Goal: Information Seeking & Learning: Learn about a topic

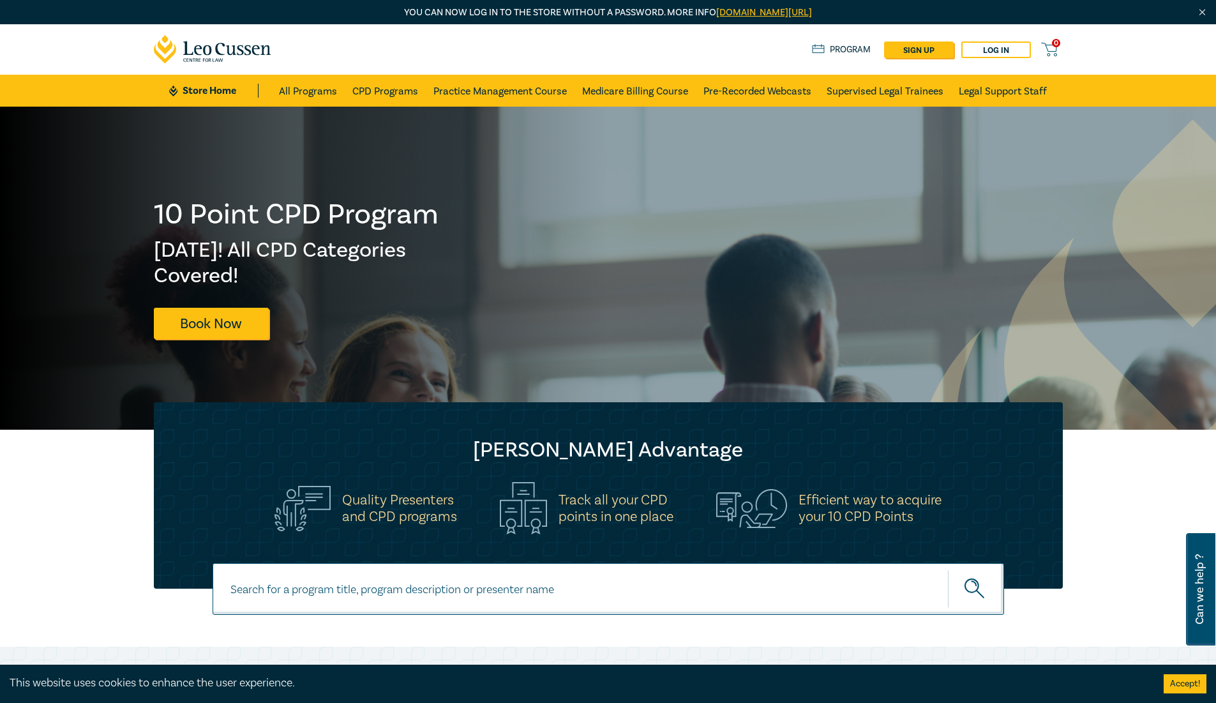
click at [461, 594] on input at bounding box center [607, 589] width 791 height 52
type input "aged care"
click at [948, 569] on button "submit" at bounding box center [976, 588] width 56 height 39
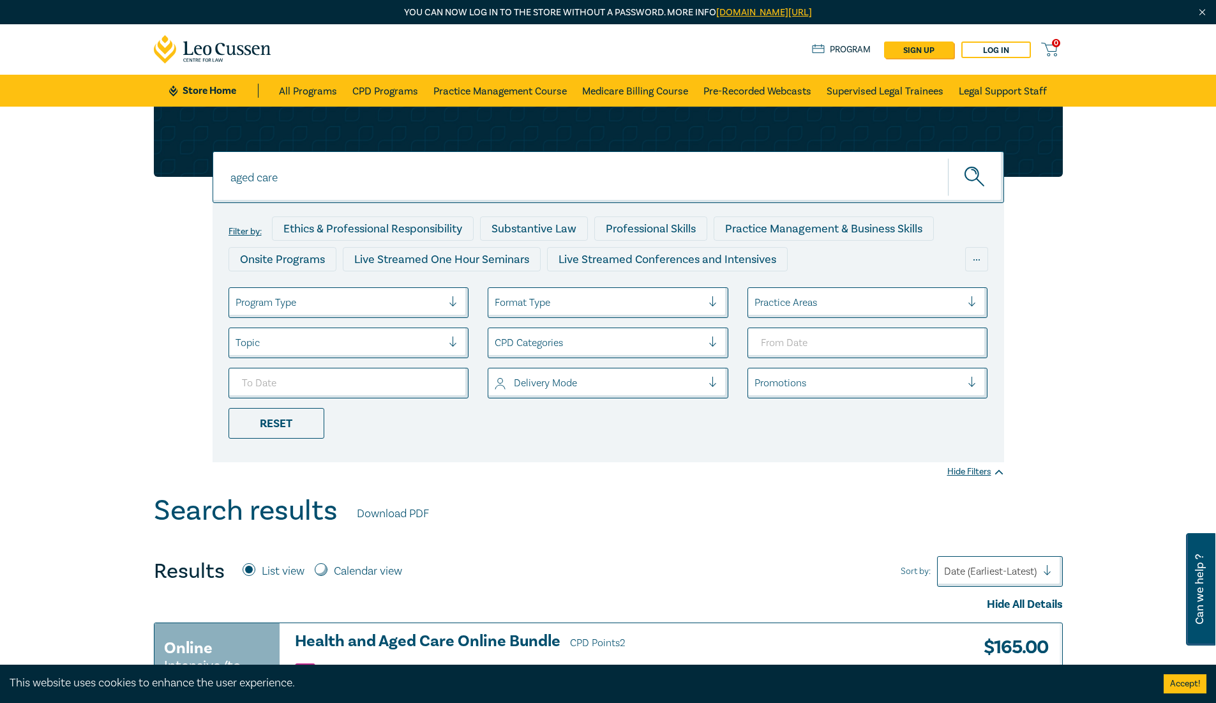
scroll to position [255, 0]
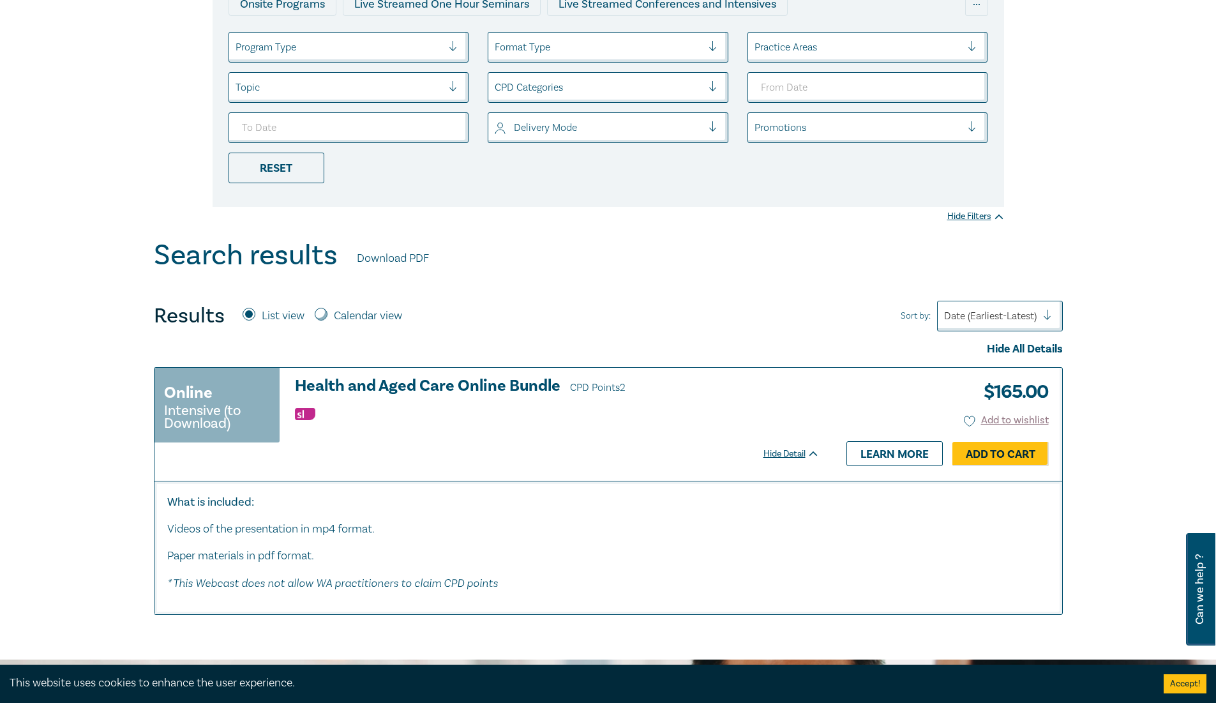
click at [427, 387] on h3 "Health and Aged Care Online Bundle CPD Points 2" at bounding box center [557, 386] width 524 height 19
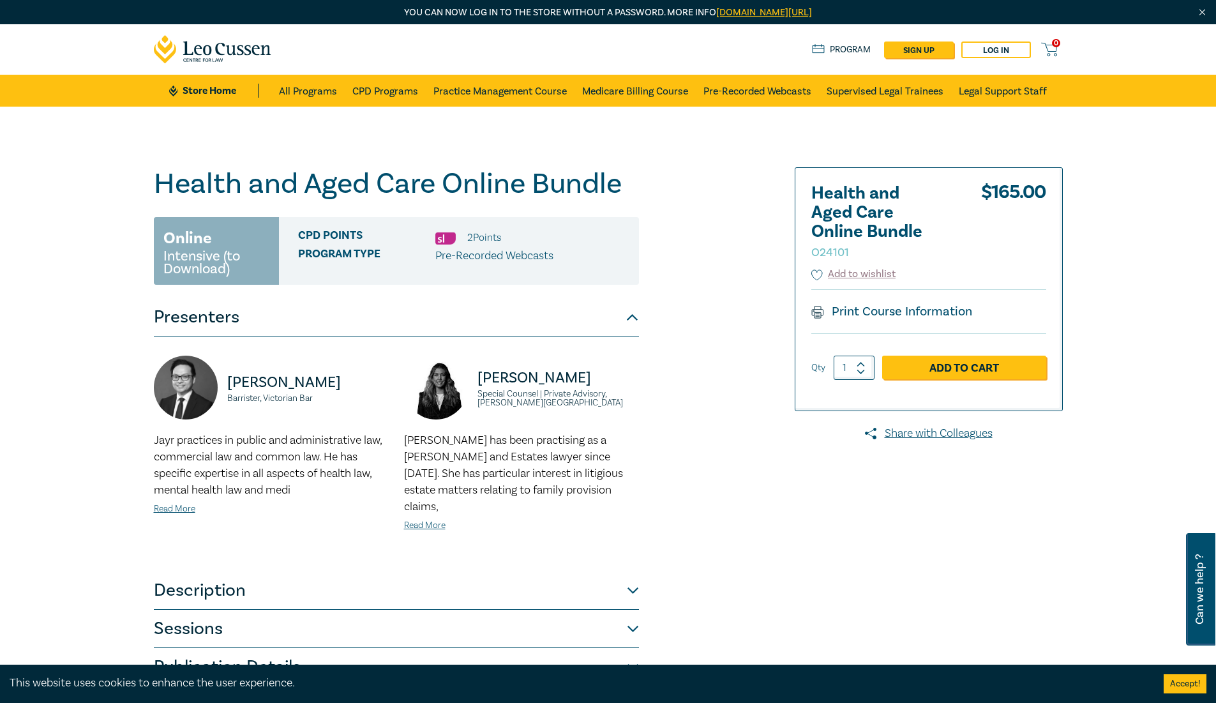
scroll to position [191, 0]
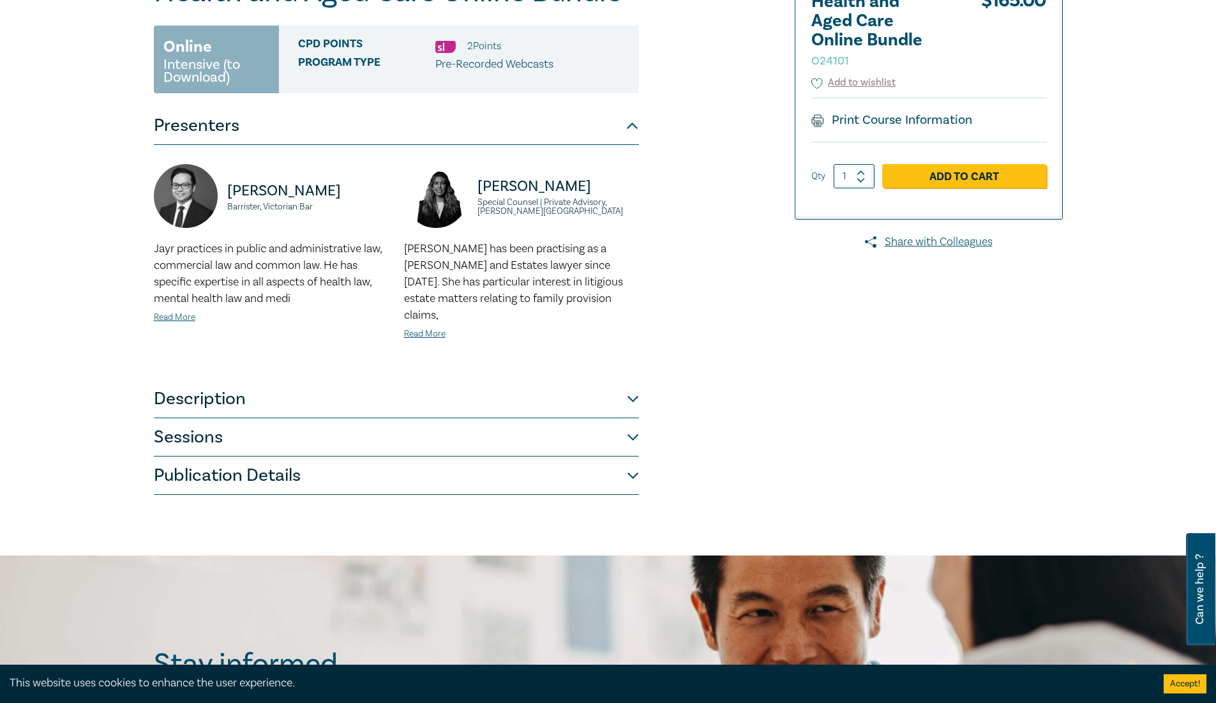
click at [336, 399] on button "Description" at bounding box center [396, 399] width 485 height 38
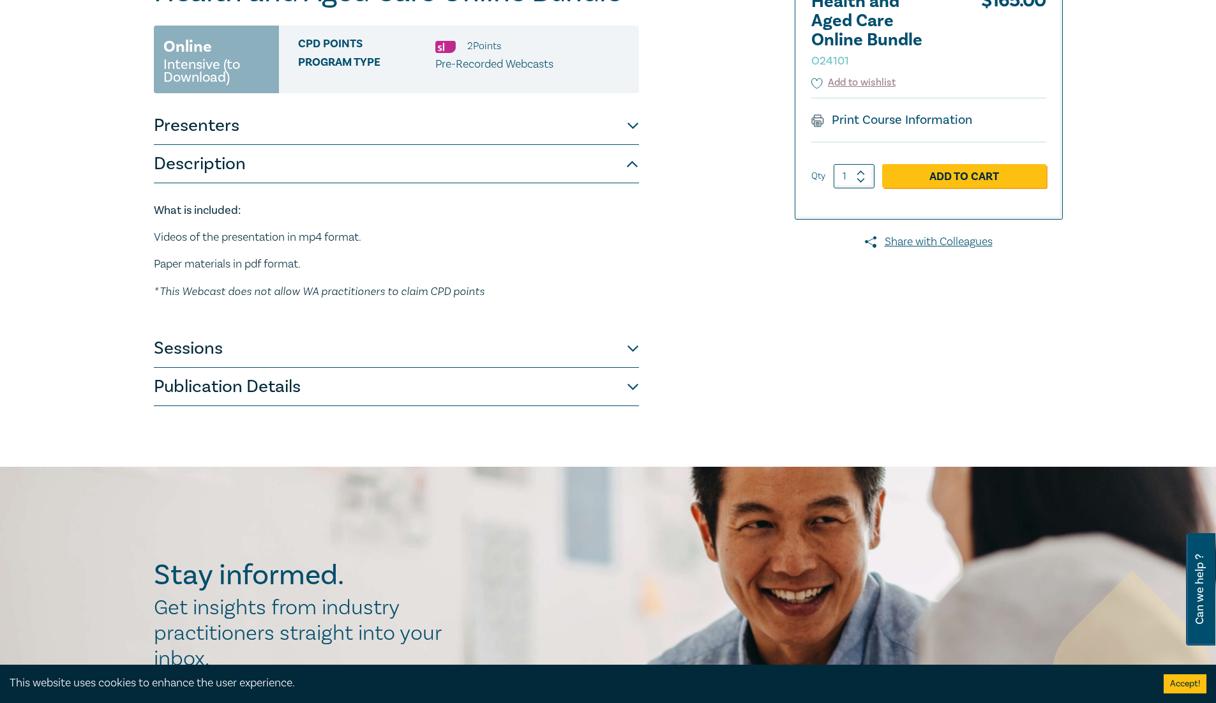
click at [346, 343] on button "Sessions" at bounding box center [396, 348] width 485 height 38
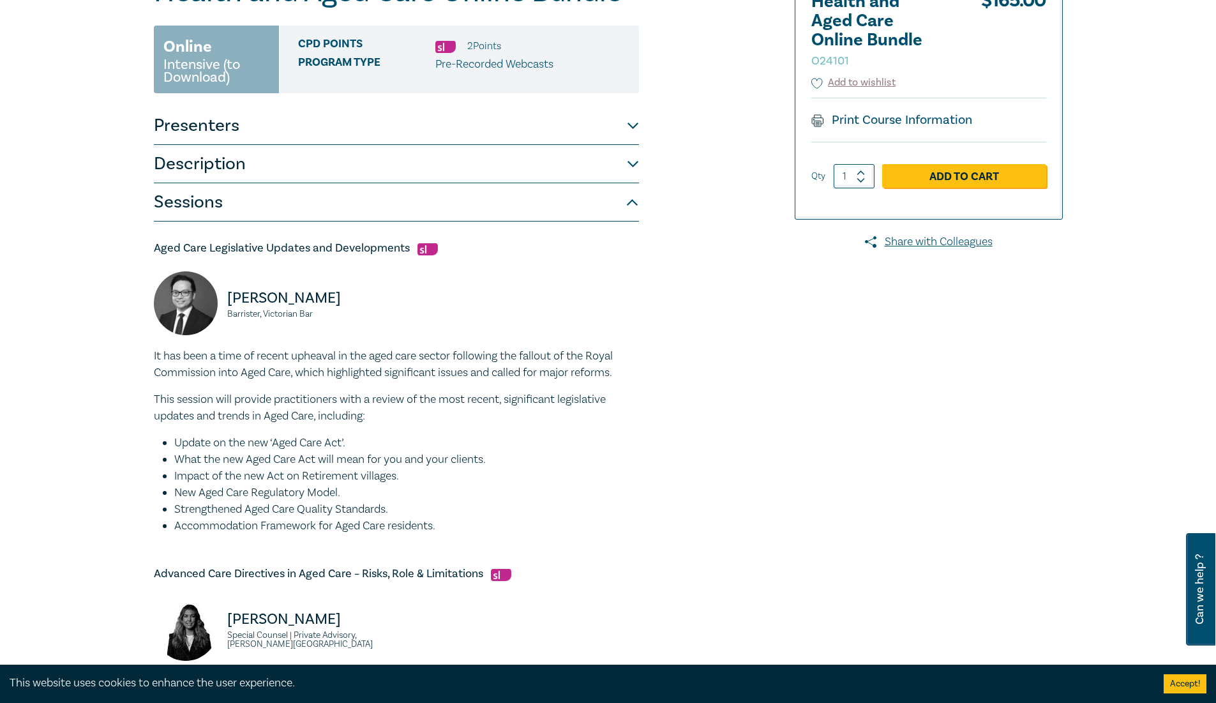
click at [369, 387] on div "It has been a time of recent upheaval in the aged care sector following the fal…" at bounding box center [396, 441] width 485 height 186
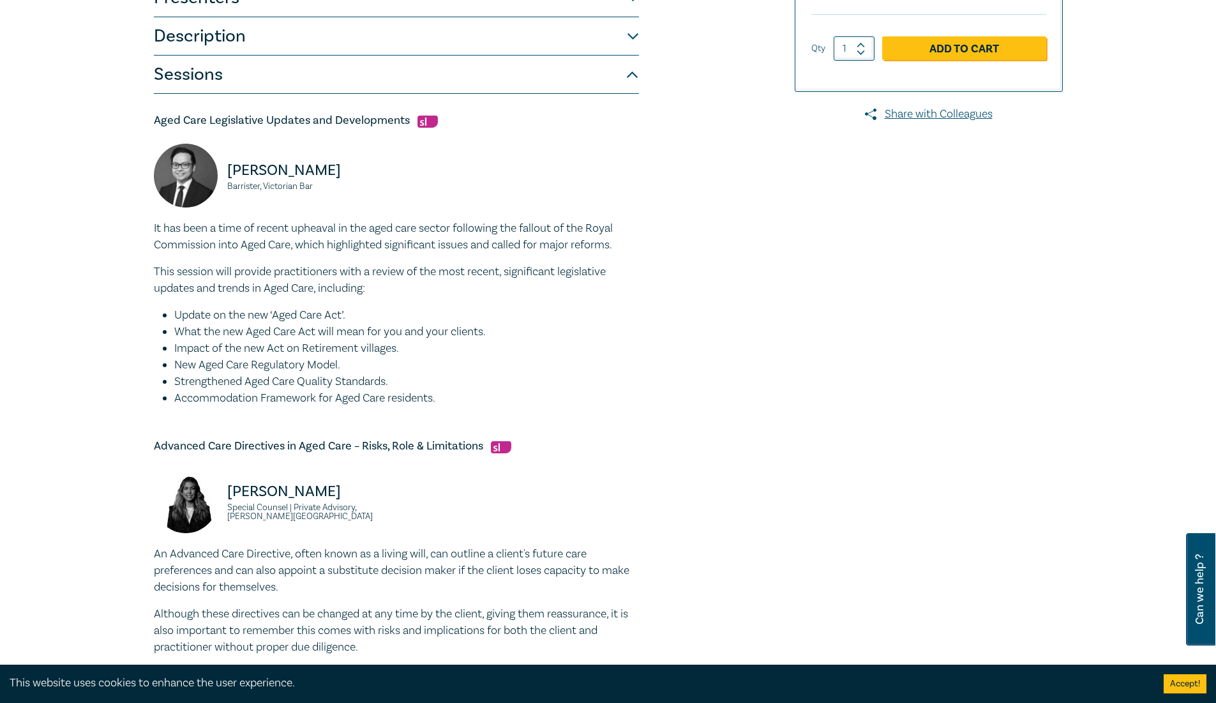
click at [364, 395] on li "Accommodation Framework for Aged Care residents." at bounding box center [406, 398] width 465 height 17
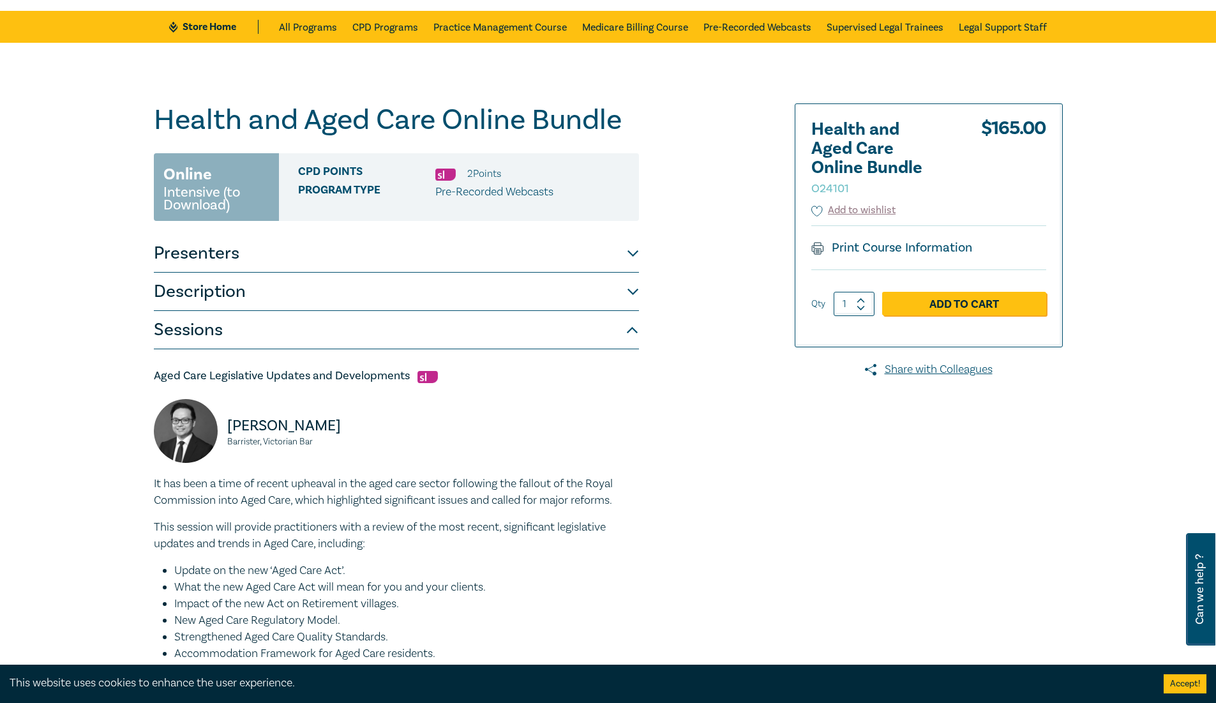
scroll to position [0, 0]
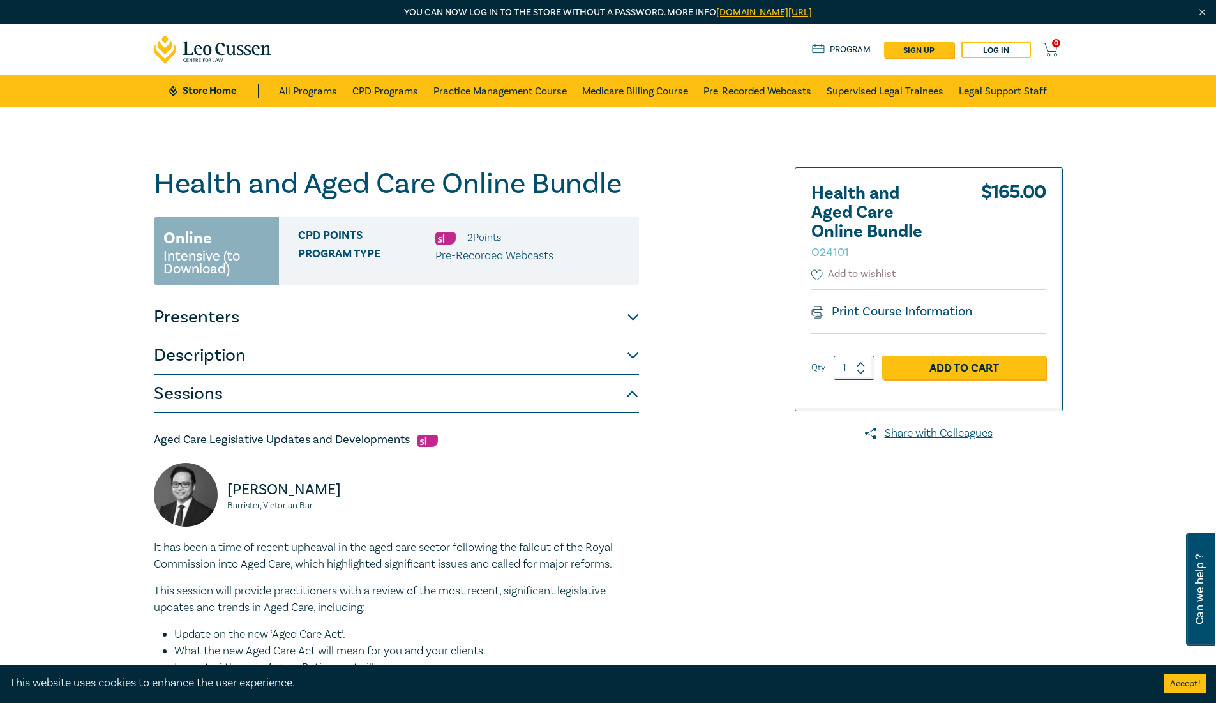
click at [485, 472] on div "Jayr Teng Barrister, Victorian Bar" at bounding box center [396, 501] width 500 height 77
